Goal: Check status: Check status

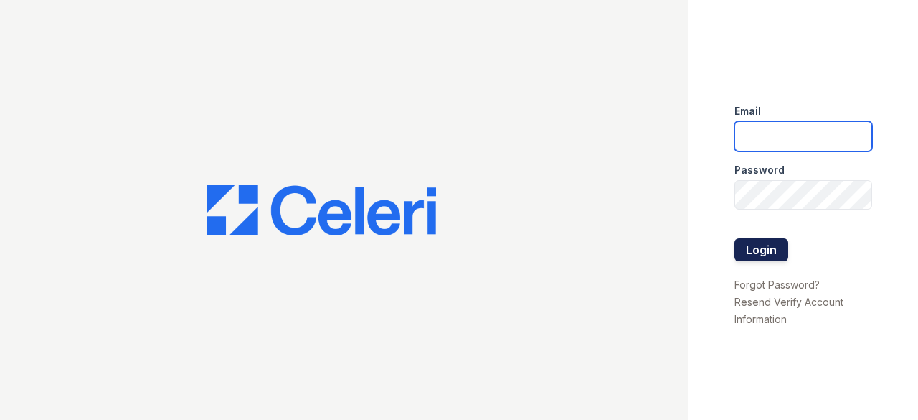
type input "[EMAIL_ADDRESS][DOMAIN_NAME]"
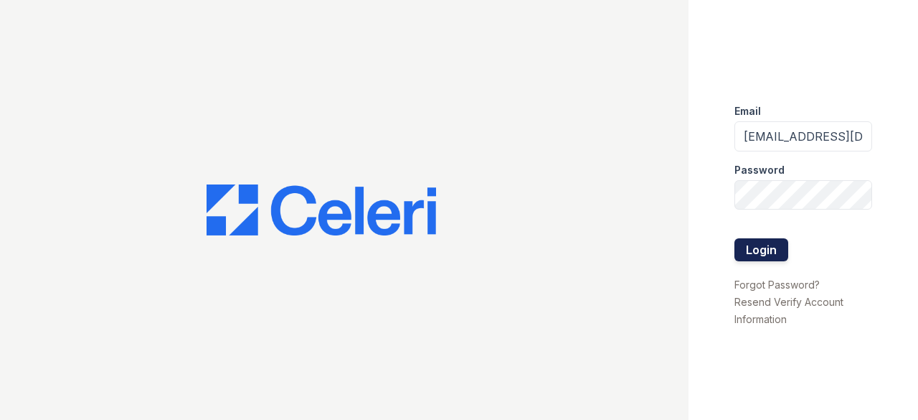
click at [759, 240] on button "Login" at bounding box center [762, 249] width 54 height 23
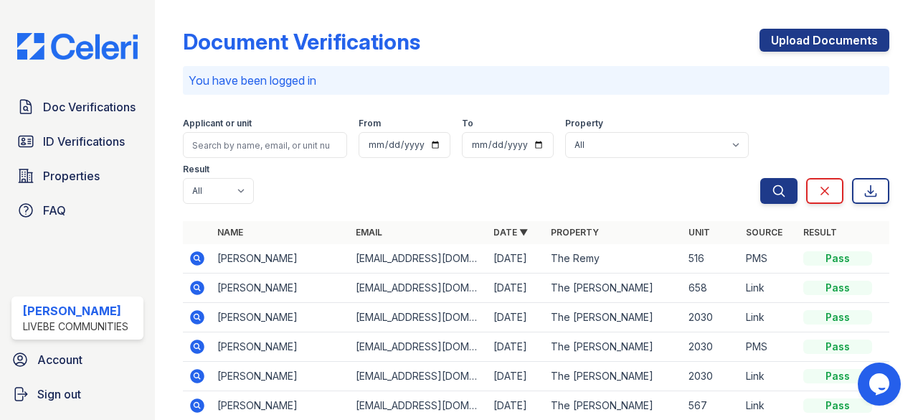
click at [199, 258] on icon at bounding box center [198, 258] width 14 height 14
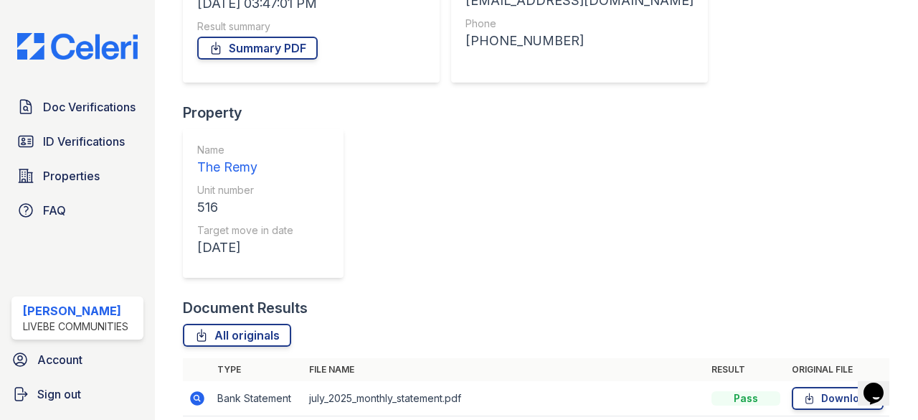
scroll to position [288, 0]
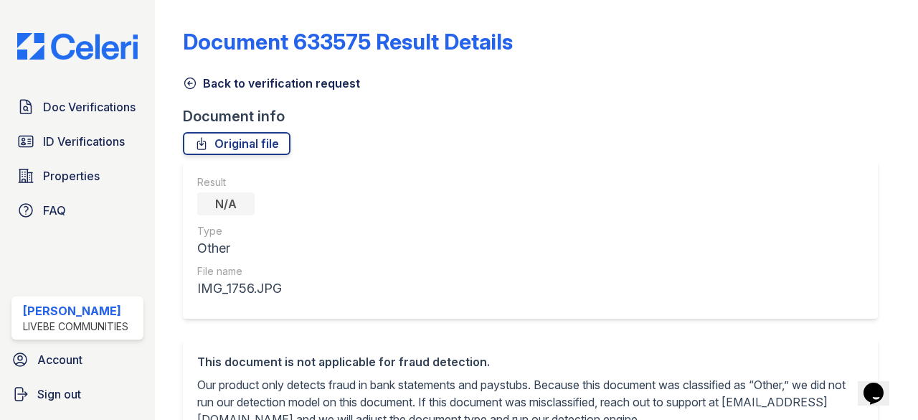
click at [194, 81] on icon at bounding box center [190, 83] width 14 height 14
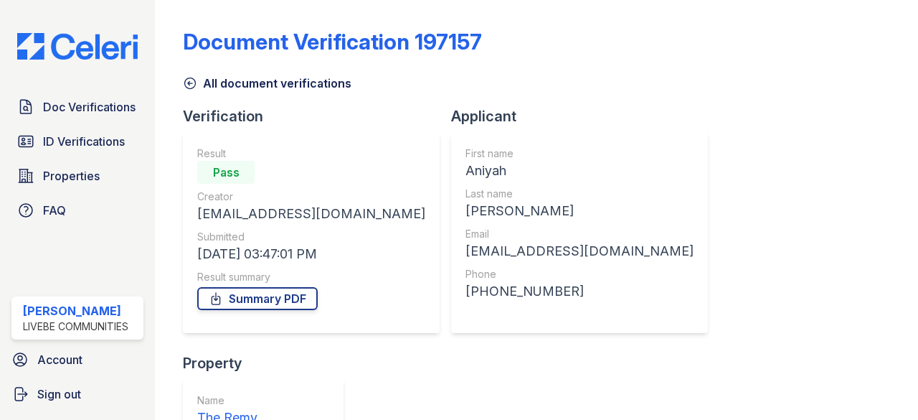
click at [194, 81] on icon at bounding box center [190, 83] width 14 height 14
